Goal: Task Accomplishment & Management: Complete application form

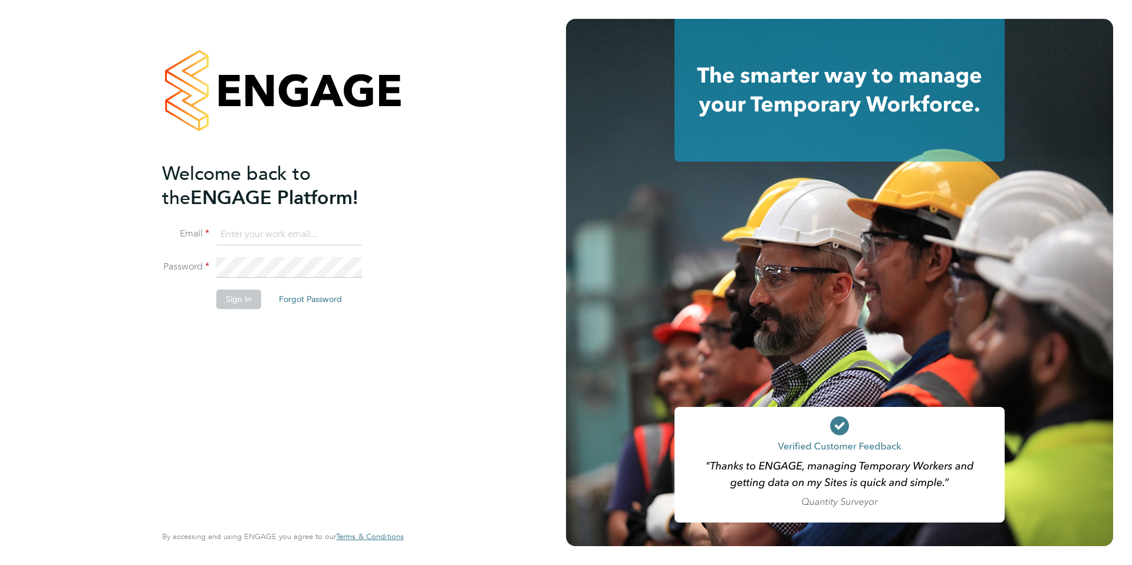
type input "[EMAIL_ADDRESS][DOMAIN_NAME]"
click at [237, 300] on button "Sign In" at bounding box center [238, 299] width 45 height 19
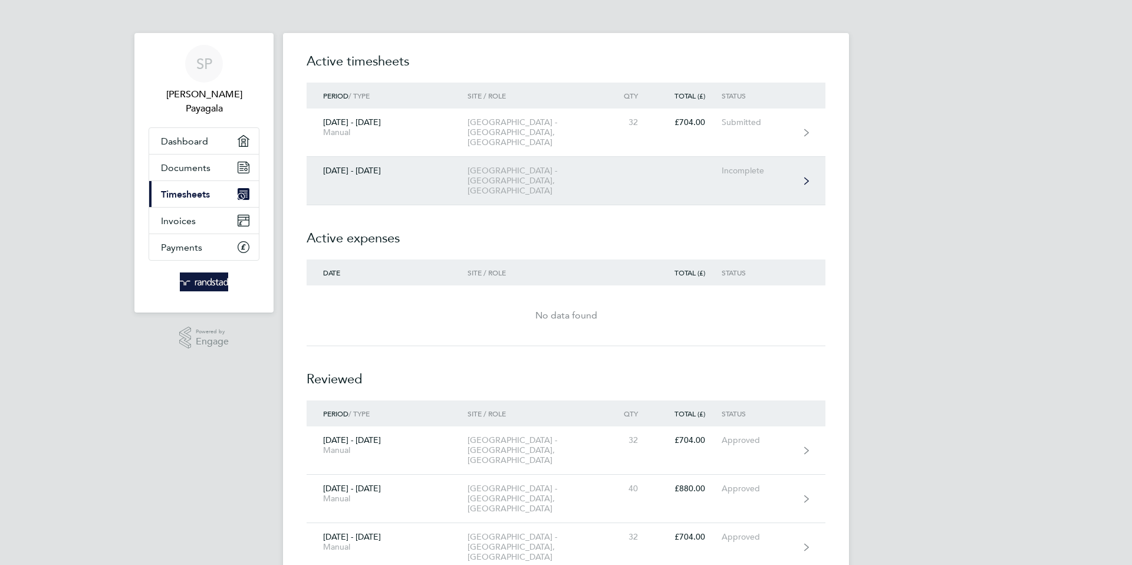
click at [741, 166] on div "Incomplete" at bounding box center [758, 171] width 73 height 10
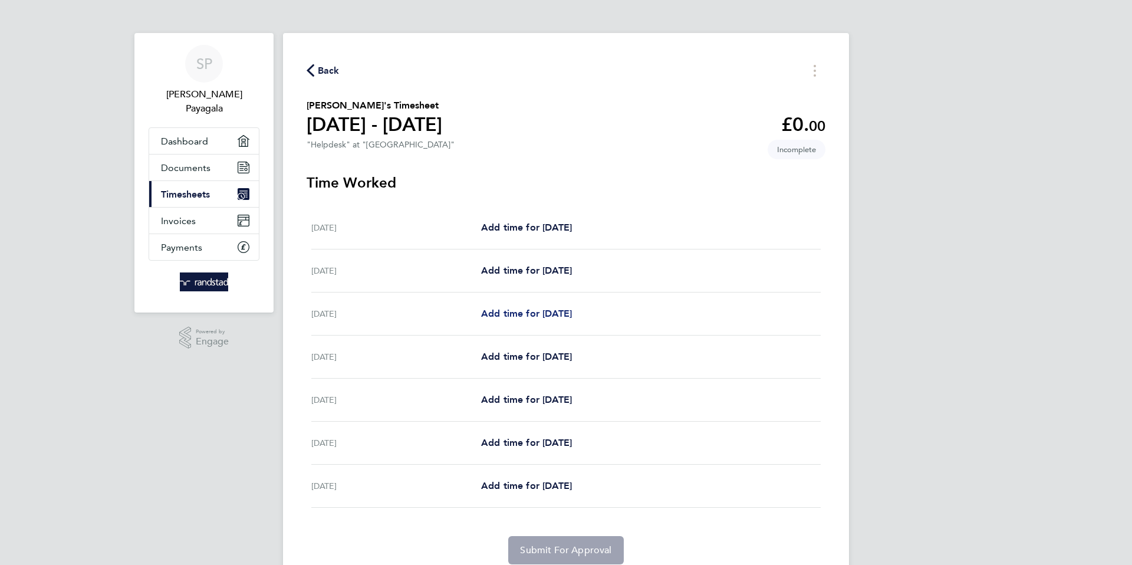
click at [567, 312] on span "Add time for [DATE]" at bounding box center [526, 313] width 91 height 11
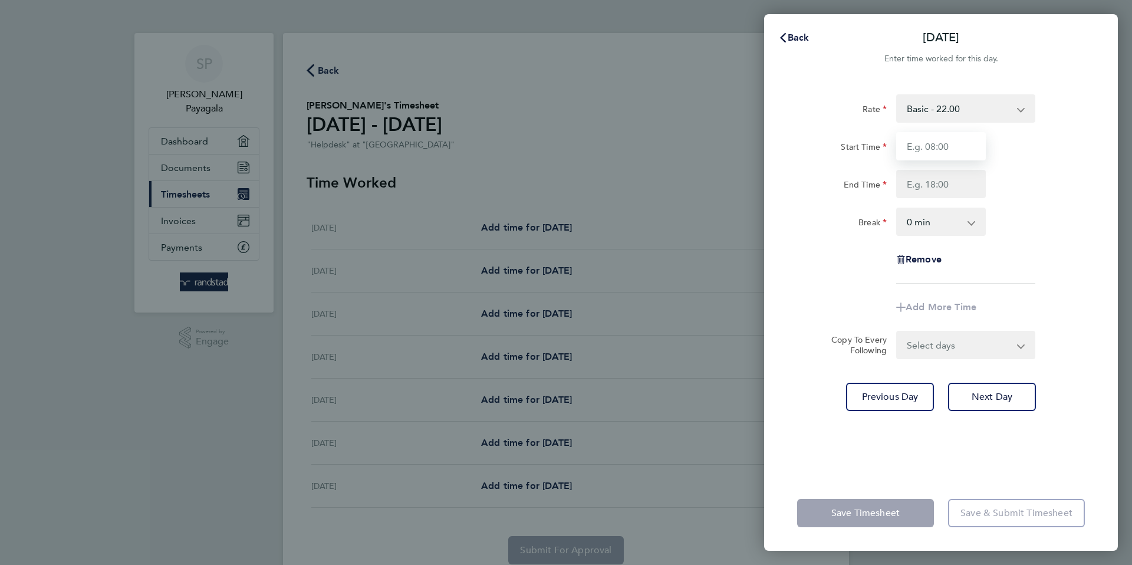
click at [927, 146] on input "Start Time" at bounding box center [941, 146] width 90 height 28
type input "08:00"
click at [933, 185] on input "End Time" at bounding box center [941, 184] width 90 height 28
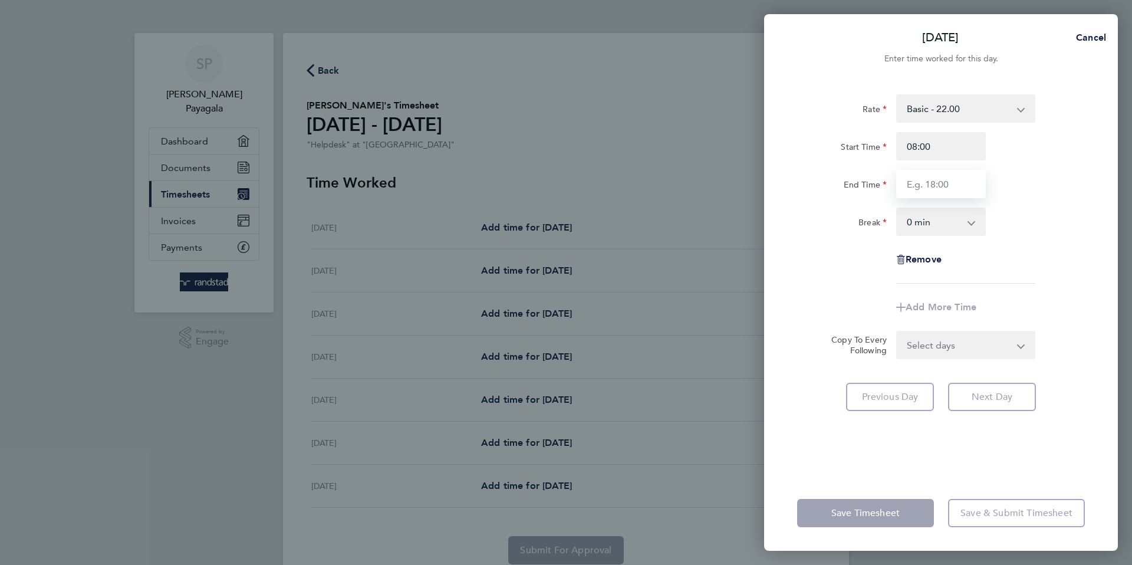
type input "17:00"
click at [939, 221] on select "0 min 15 min 30 min 45 min 60 min 75 min 90 min" at bounding box center [933, 222] width 73 height 26
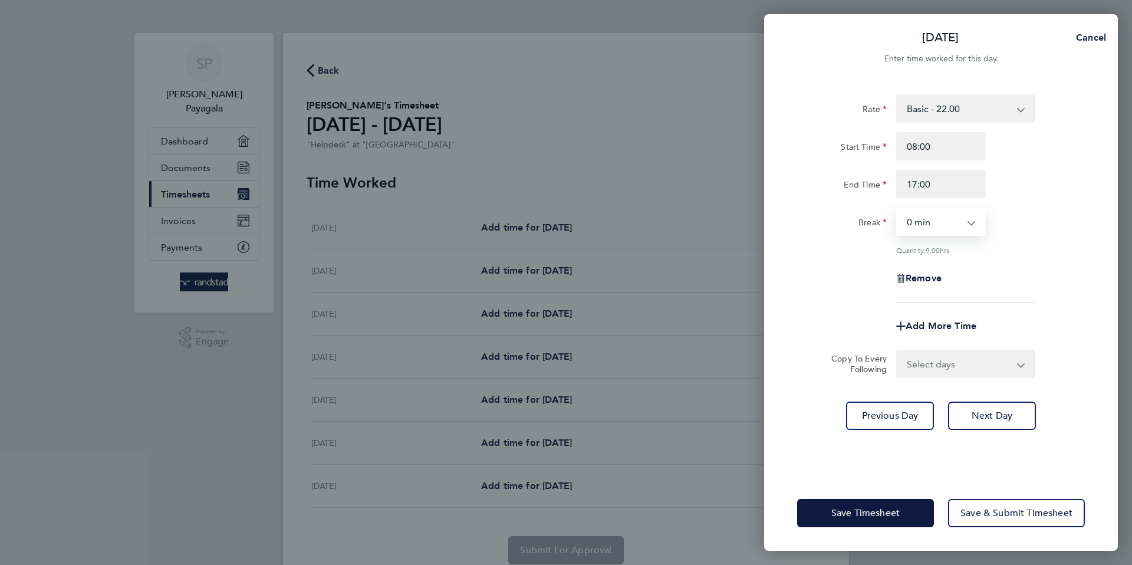
select select "60"
click at [897, 209] on select "0 min 15 min 30 min 45 min 60 min 75 min 90 min" at bounding box center [933, 222] width 73 height 26
click at [1077, 284] on div "Remove" at bounding box center [940, 278] width 297 height 28
click at [997, 416] on span "Next Day" at bounding box center [992, 416] width 41 height 12
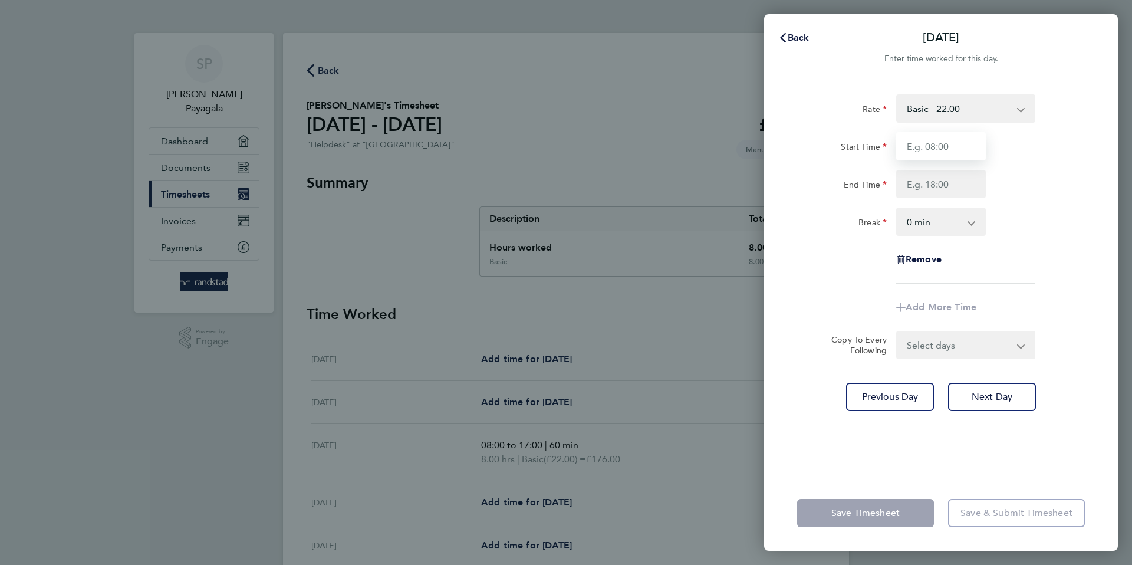
click at [946, 142] on input "Start Time" at bounding box center [941, 146] width 90 height 28
type input "08:00"
click at [943, 184] on input "End Time" at bounding box center [941, 184] width 90 height 28
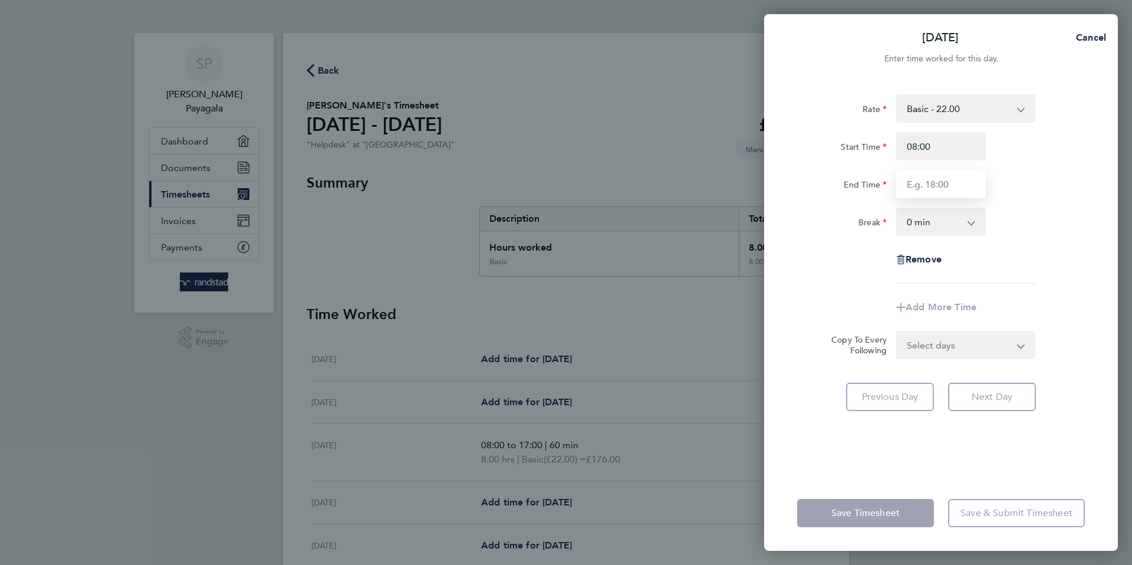
type input "17:00"
click at [942, 225] on select "0 min 15 min 30 min 45 min 60 min 75 min 90 min" at bounding box center [933, 222] width 73 height 26
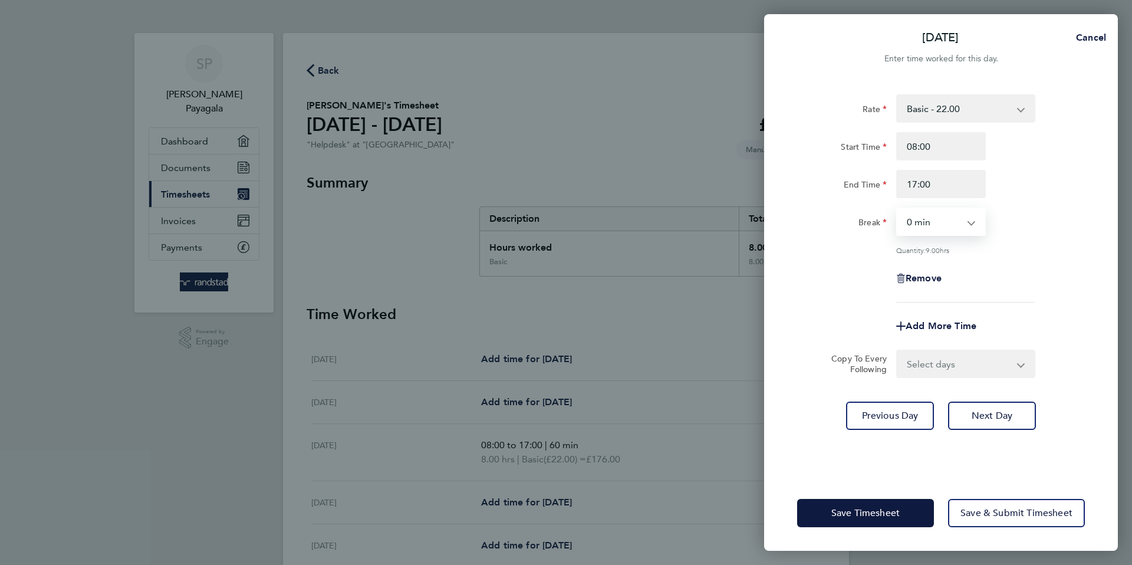
select select "60"
click at [897, 209] on select "0 min 15 min 30 min 45 min 60 min 75 min 90 min" at bounding box center [933, 222] width 73 height 26
click at [996, 416] on span "Next Day" at bounding box center [992, 416] width 41 height 12
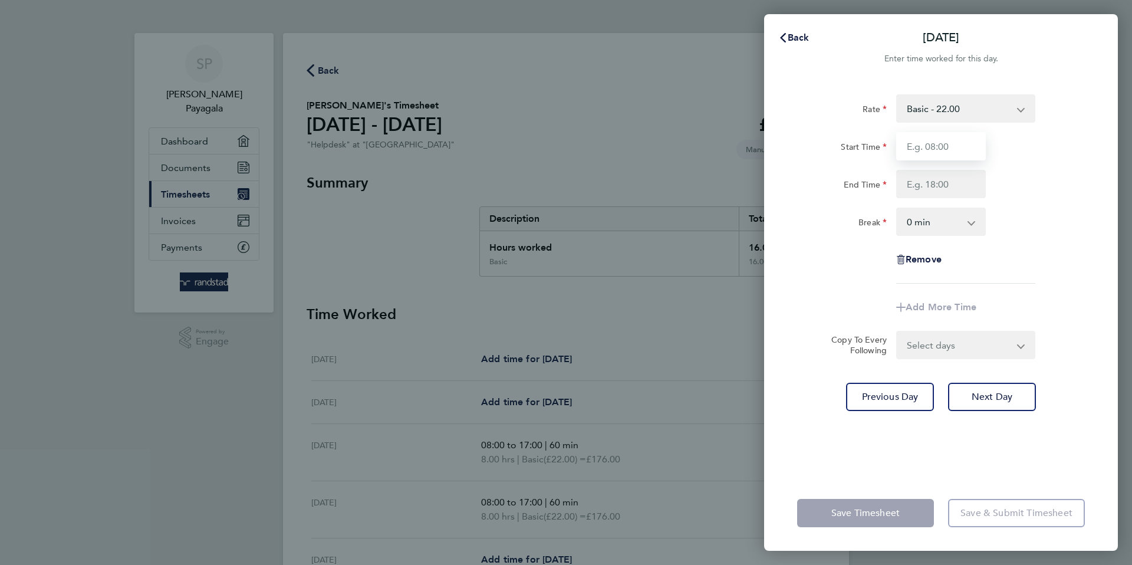
click at [951, 147] on input "Start Time" at bounding box center [941, 146] width 90 height 28
type input "08:00"
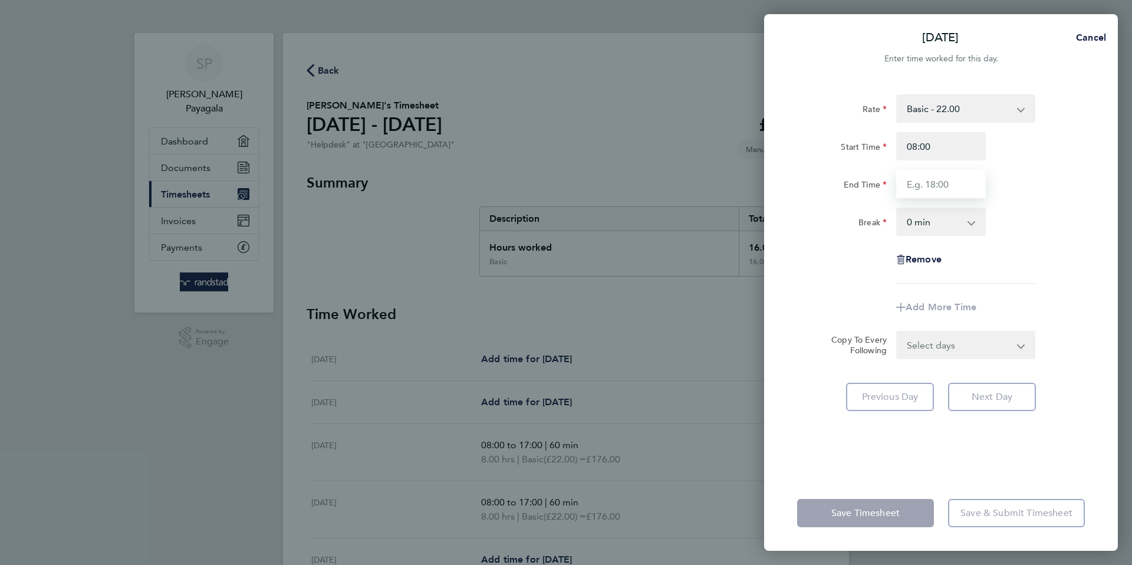
click at [949, 187] on input "End Time" at bounding box center [941, 184] width 90 height 28
type input "17:00"
click at [976, 219] on app-icon-cross-button at bounding box center [978, 222] width 14 height 26
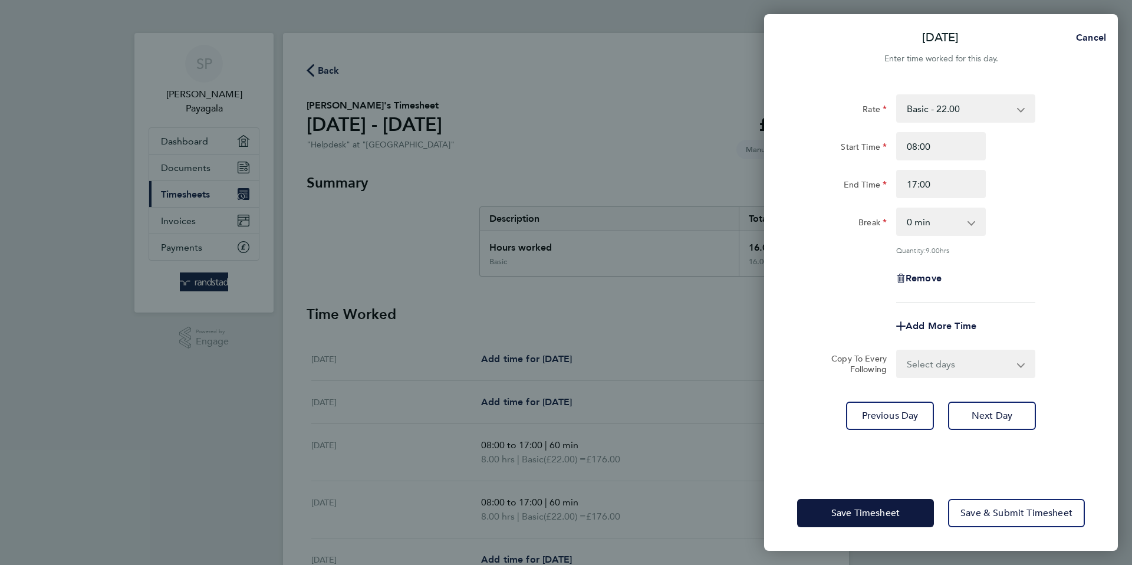
click at [972, 228] on app-icon-cross-button at bounding box center [978, 222] width 14 height 26
click at [972, 223] on app-icon-cross-button at bounding box center [978, 222] width 14 height 26
click at [937, 219] on select "0 min 15 min 30 min 45 min 60 min 75 min 90 min" at bounding box center [933, 222] width 73 height 26
select select "60"
click at [897, 209] on select "0 min 15 min 30 min 45 min 60 min 75 min 90 min" at bounding box center [933, 222] width 73 height 26
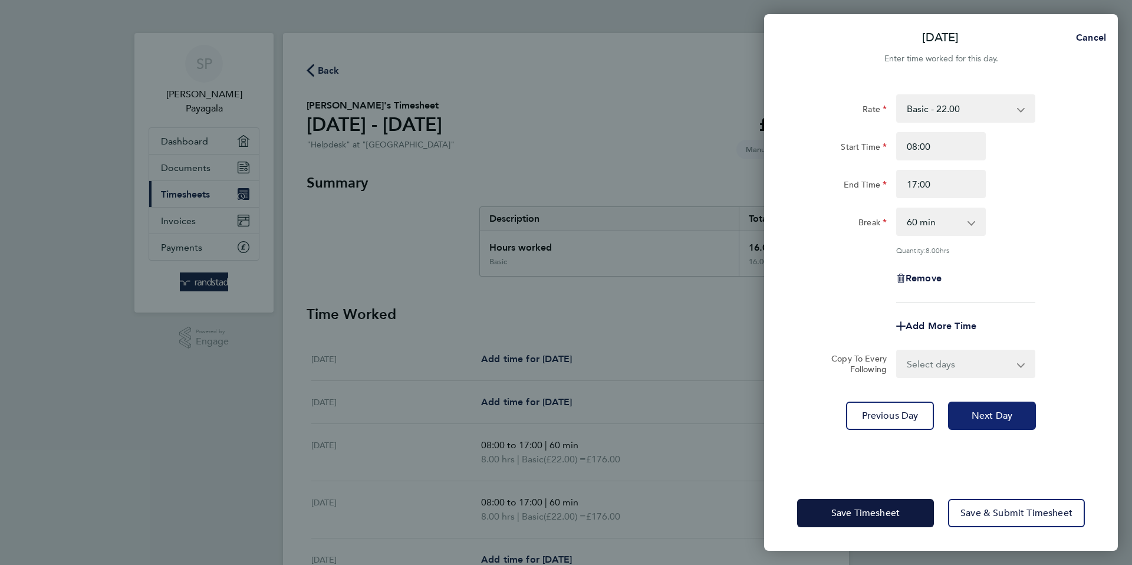
click at [1000, 416] on span "Next Day" at bounding box center [992, 416] width 41 height 12
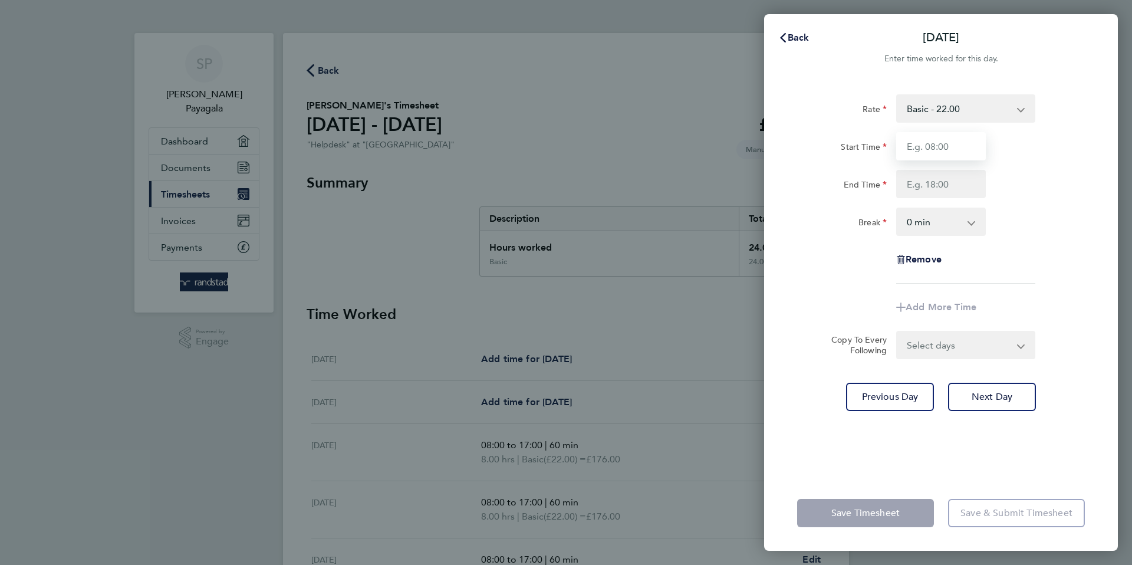
click at [947, 146] on input "Start Time" at bounding box center [941, 146] width 90 height 28
type input "08:00"
click at [966, 189] on input "End Time" at bounding box center [941, 184] width 90 height 28
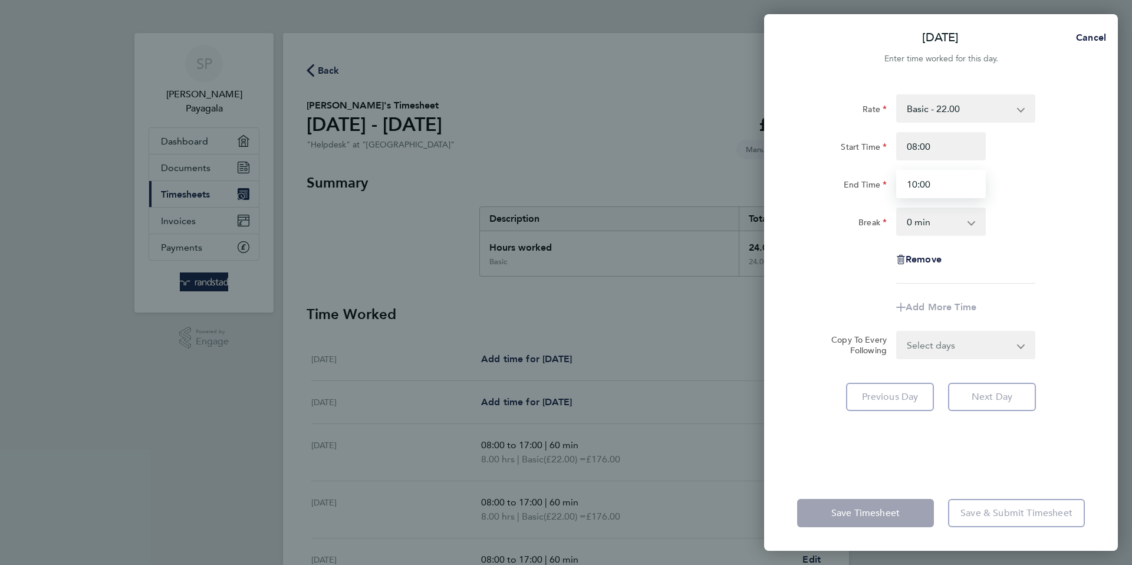
type input "10:00"
click at [1064, 214] on div "Break 0 min 15 min 30 min 45 min 60 min 75 min 90 min" at bounding box center [940, 222] width 297 height 28
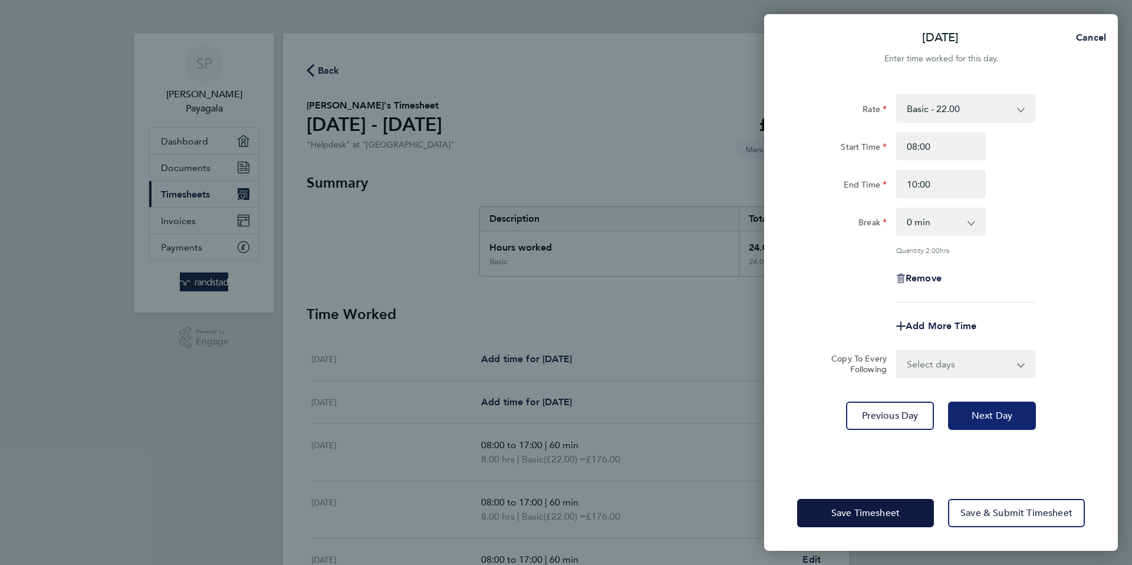
click at [997, 417] on span "Next Day" at bounding box center [992, 416] width 41 height 12
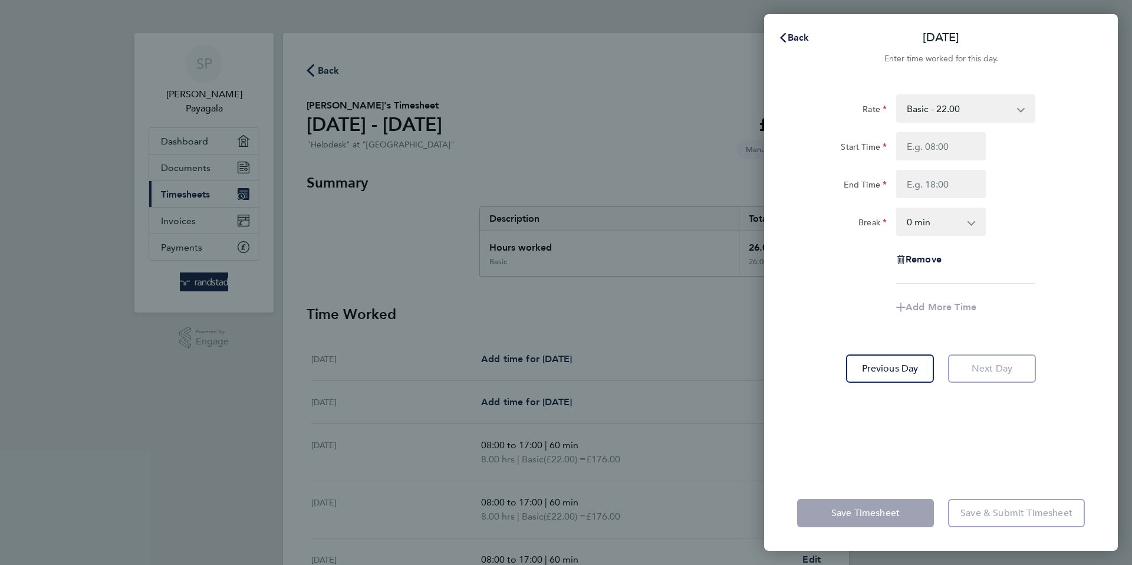
click at [873, 517] on app-form-button "Save Timesheet" at bounding box center [869, 513] width 144 height 28
click at [936, 142] on input "Start Time" at bounding box center [941, 146] width 90 height 28
type input "00:00"
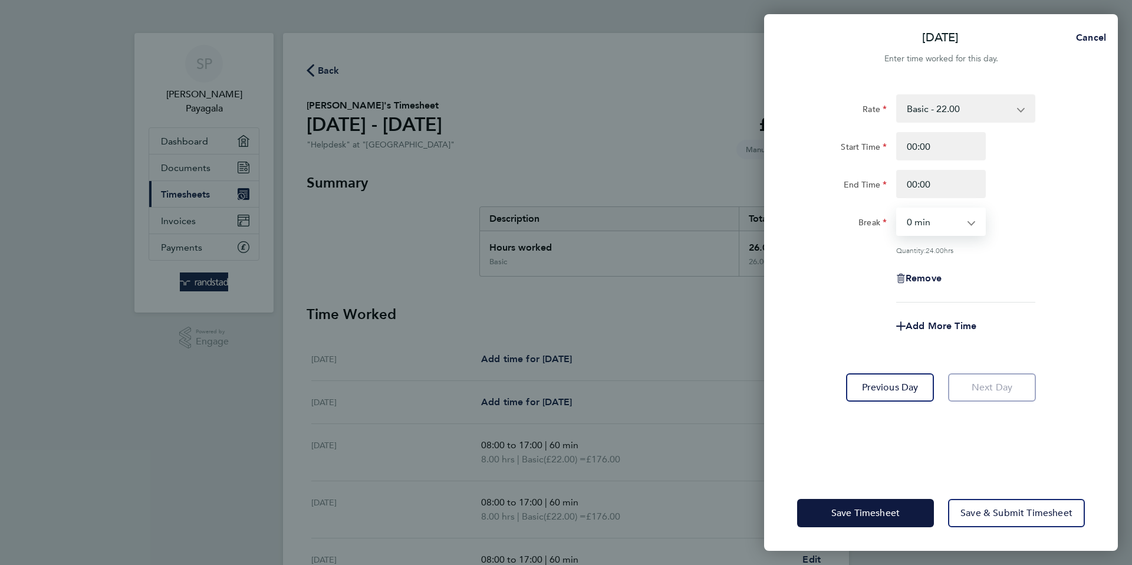
click at [948, 225] on select "0 min 15 min 30 min 45 min 60 min 75 min 90 min" at bounding box center [933, 222] width 73 height 26
click at [897, 209] on select "0 min 15 min 30 min 45 min 60 min 75 min 90 min" at bounding box center [933, 222] width 73 height 26
click at [984, 386] on app-form-button "Next Day" at bounding box center [988, 387] width 95 height 28
click at [972, 223] on app-icon-cross-button at bounding box center [978, 222] width 14 height 26
click at [949, 219] on select "0 min 15 min 30 min 45 min 60 min 75 min 90 min" at bounding box center [933, 222] width 73 height 26
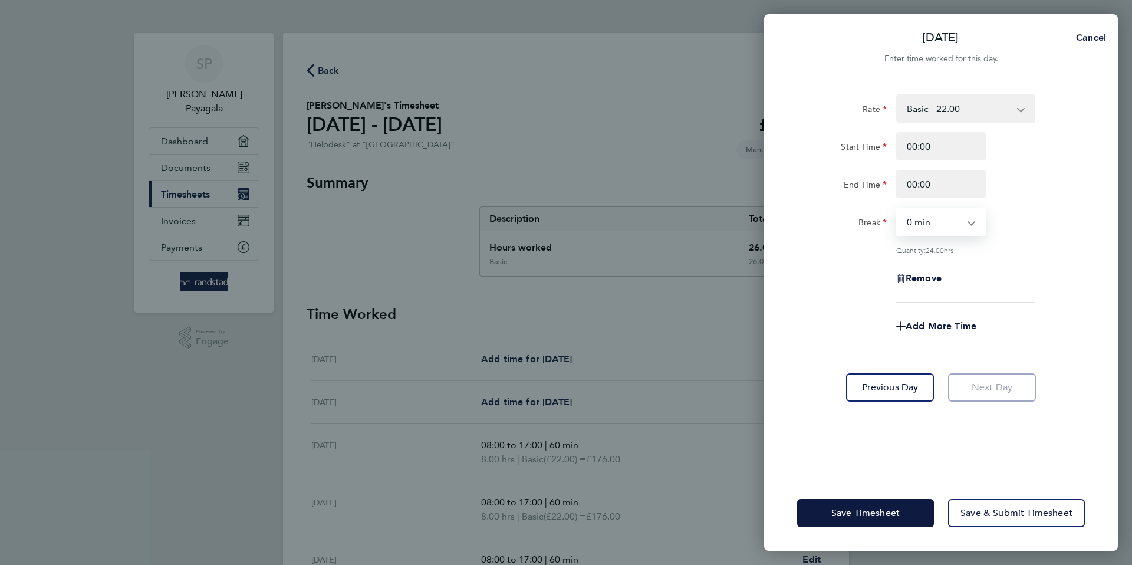
click at [897, 209] on select "0 min 15 min 30 min 45 min 60 min 75 min 90 min" at bounding box center [933, 222] width 73 height 26
click at [998, 387] on app-form-button "Next Day" at bounding box center [988, 387] width 95 height 28
click at [883, 509] on span "Save Timesheet" at bounding box center [865, 513] width 68 height 12
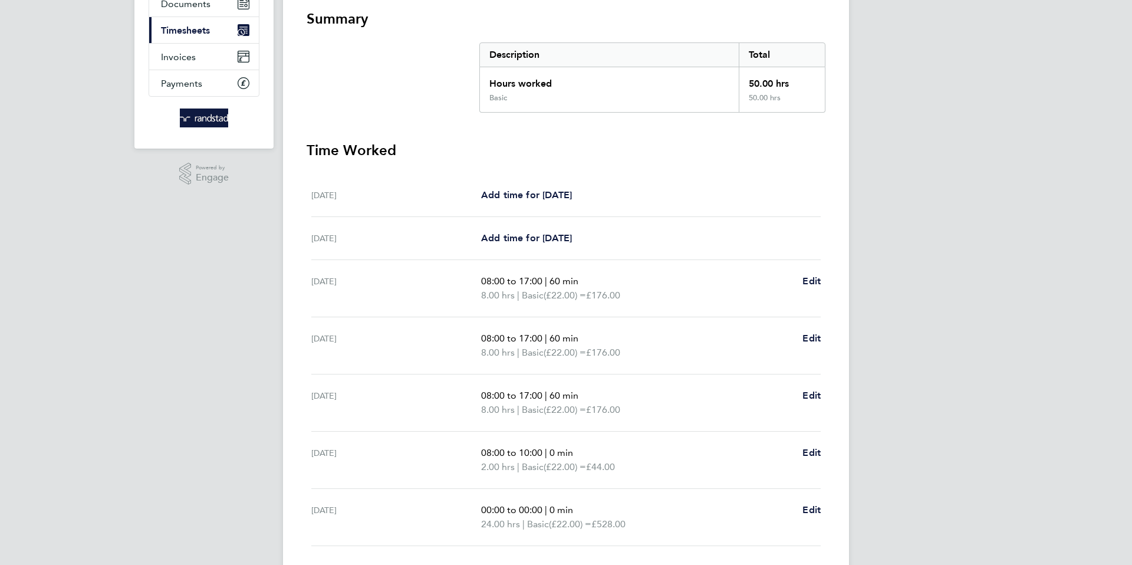
scroll to position [249, 0]
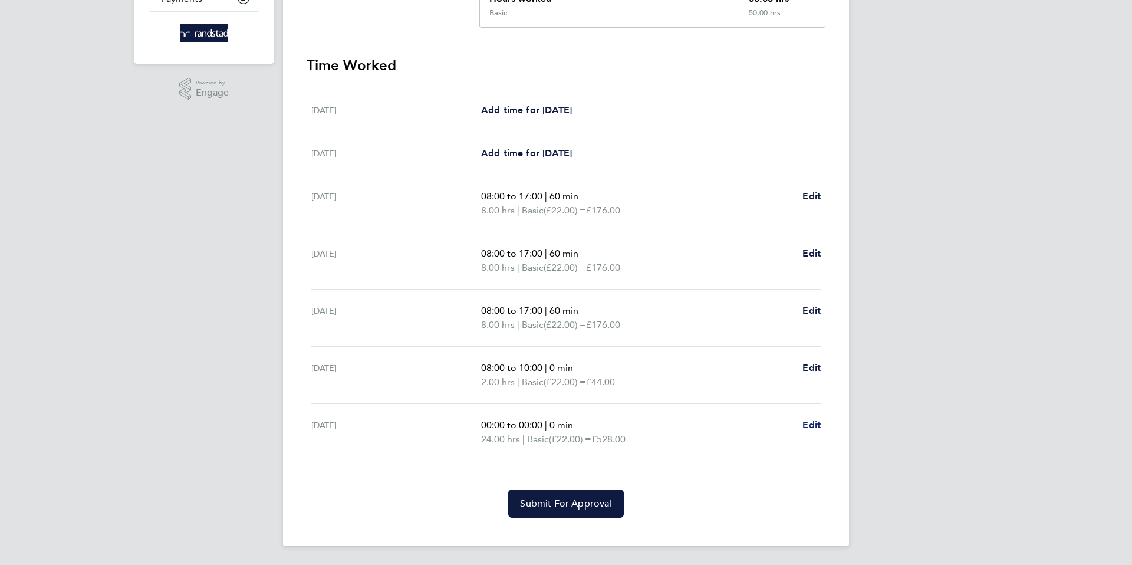
click at [808, 422] on span "Edit" at bounding box center [811, 424] width 18 height 11
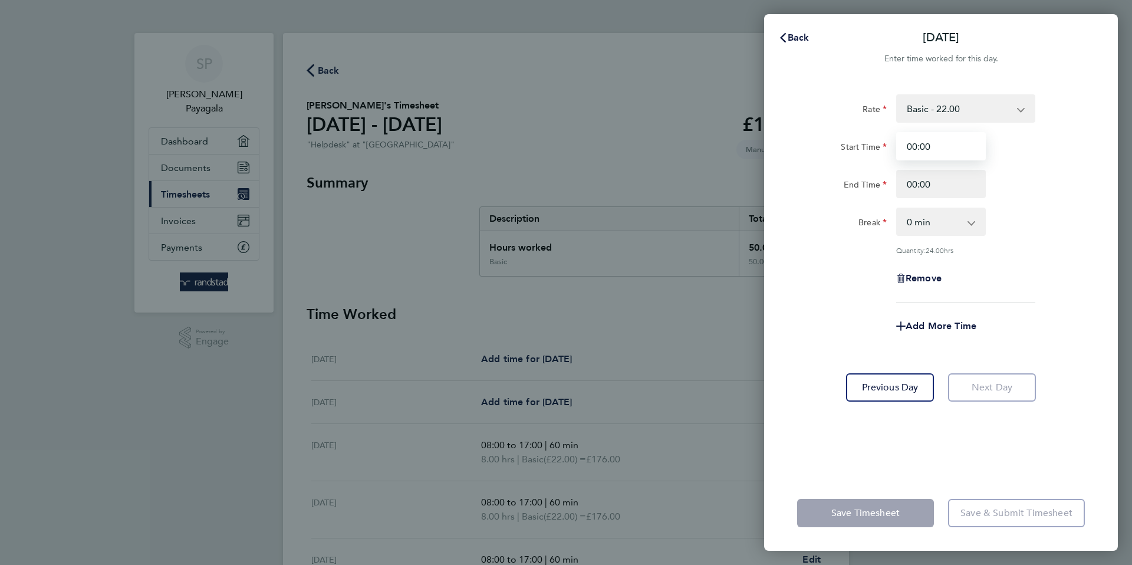
click at [937, 145] on input "00:00" at bounding box center [941, 146] width 90 height 28
click at [903, 277] on icon "button" at bounding box center [901, 279] width 6 height 8
select select "null"
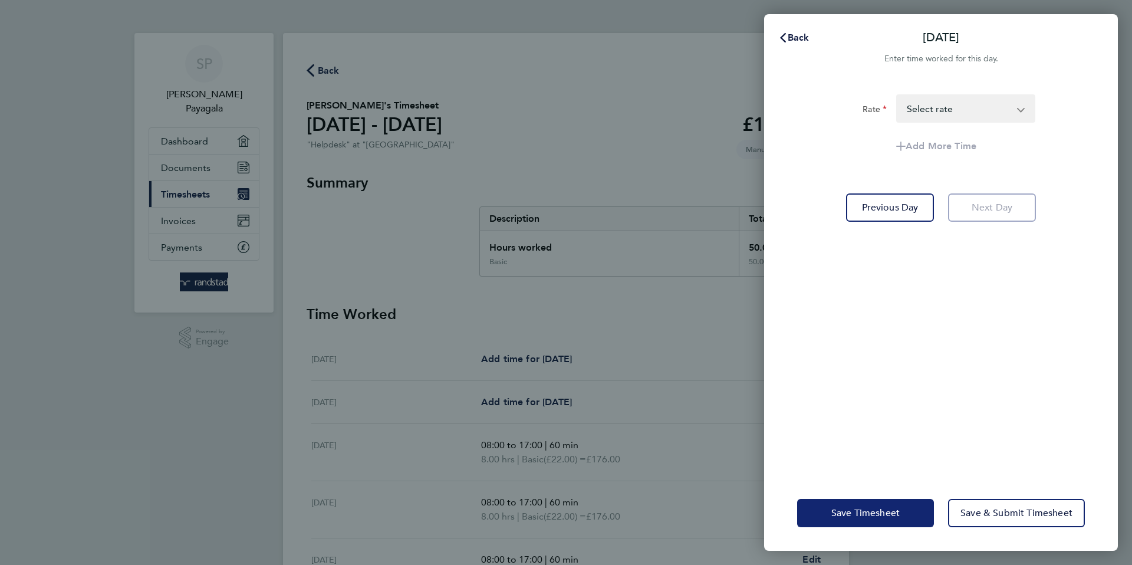
click at [878, 519] on button "Save Timesheet" at bounding box center [865, 513] width 137 height 28
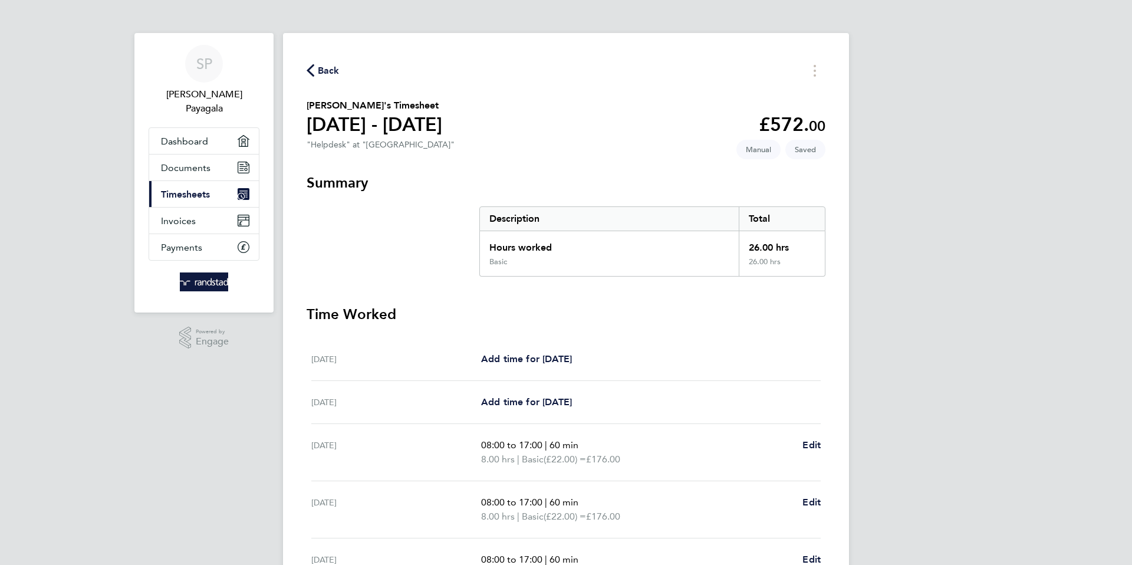
click at [690, 328] on section "Time Worked [DATE] Add time for [DATE] Add time for [DATE] [DATE] Add time for …" at bounding box center [566, 529] width 519 height 448
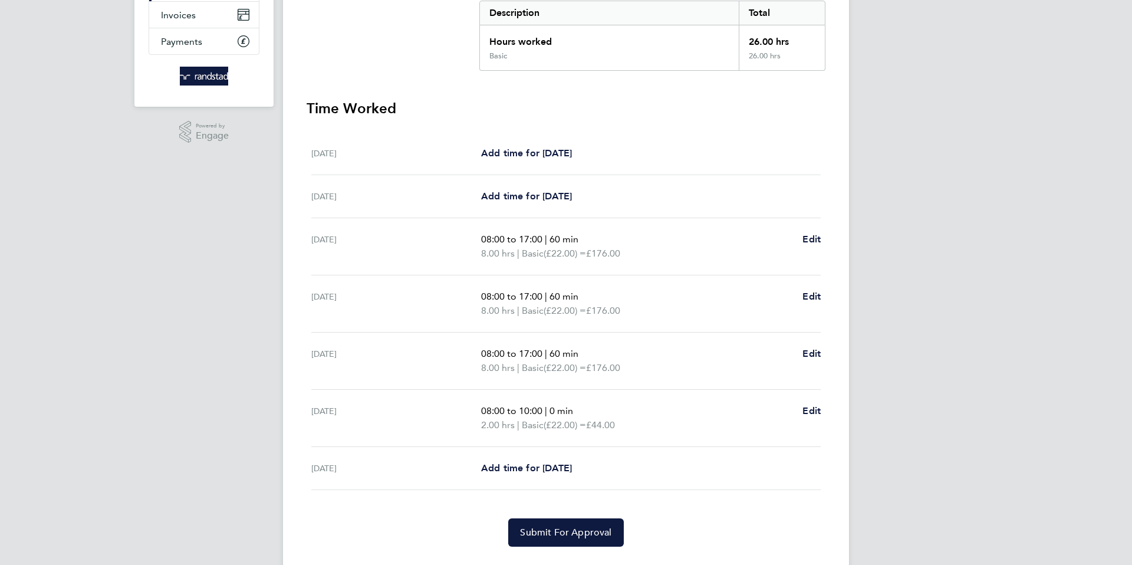
scroll to position [212, 0]
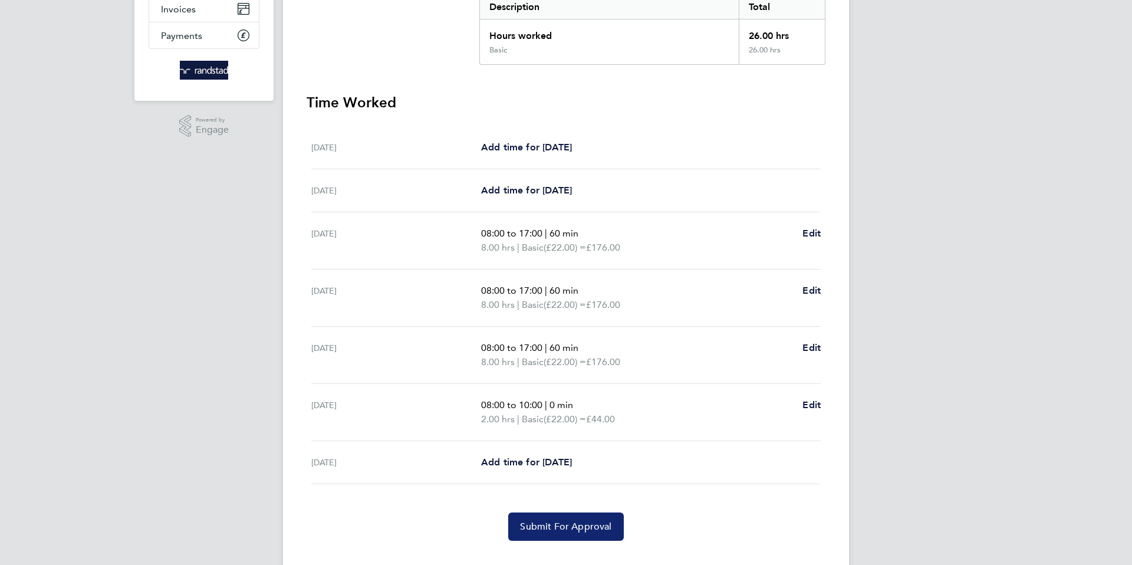
click at [564, 526] on span "Submit For Approval" at bounding box center [565, 527] width 91 height 12
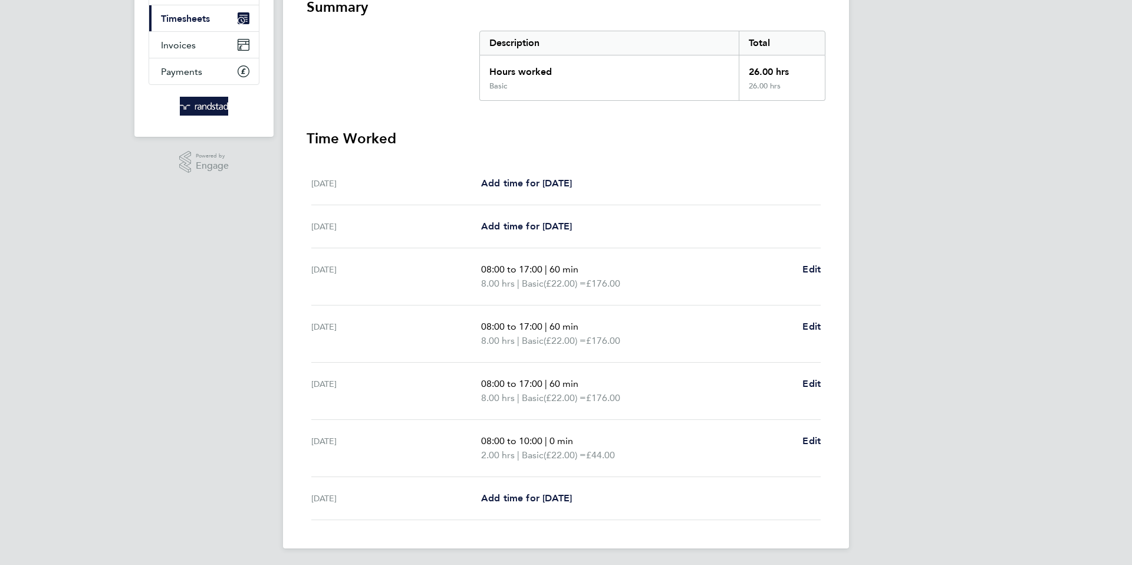
scroll to position [0, 0]
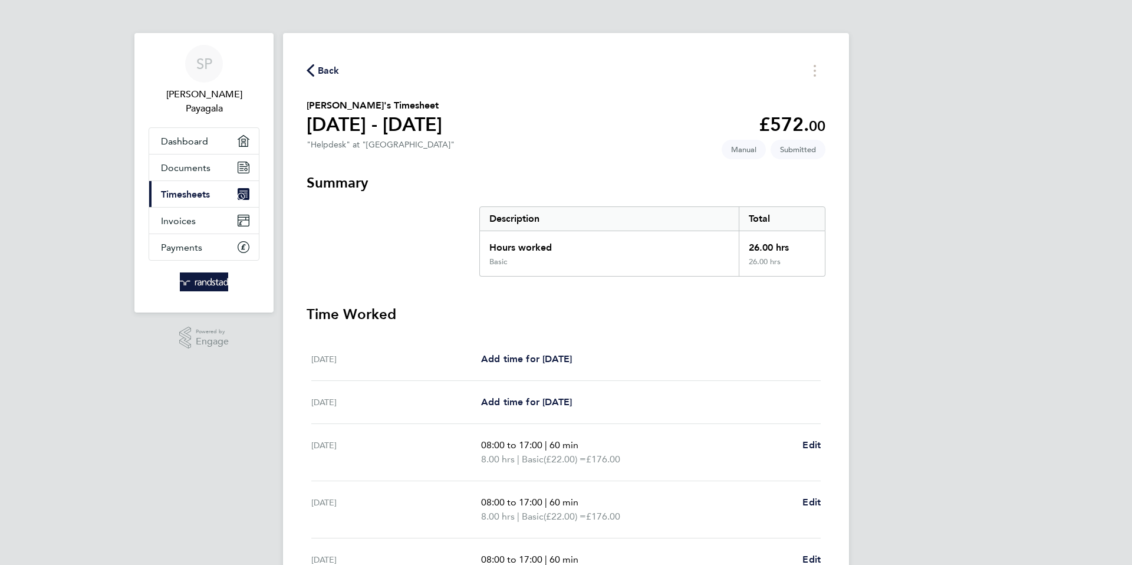
click at [193, 191] on span "Timesheets" at bounding box center [185, 194] width 49 height 11
